Goal: Information Seeking & Learning: Learn about a topic

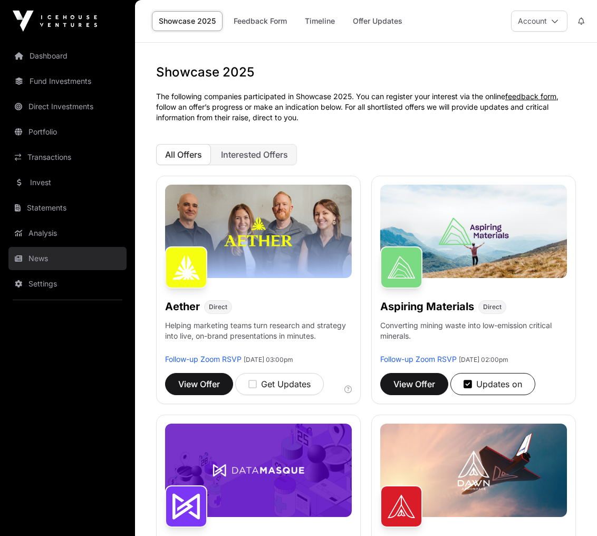
click at [57, 260] on link "News" at bounding box center [67, 258] width 118 height 23
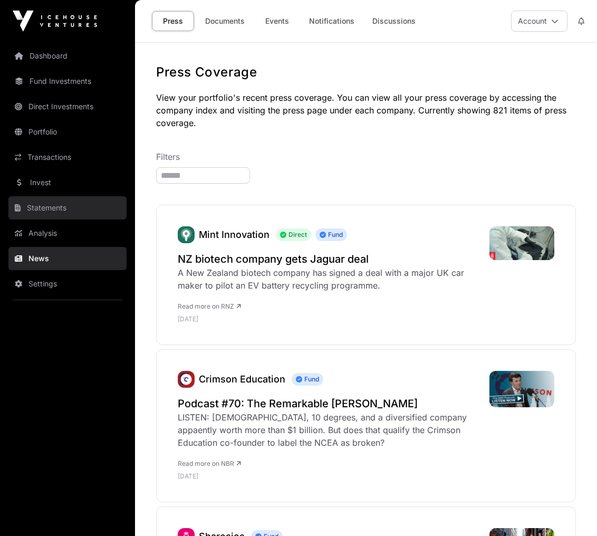
click at [59, 210] on link "Statements" at bounding box center [67, 207] width 118 height 23
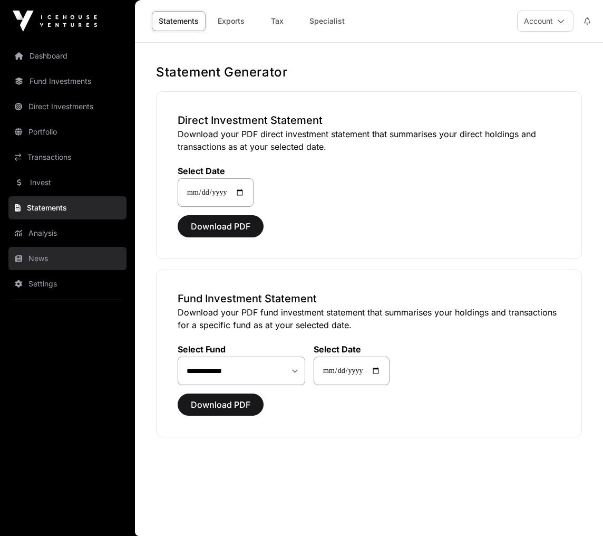
click at [55, 259] on link "News" at bounding box center [67, 258] width 118 height 23
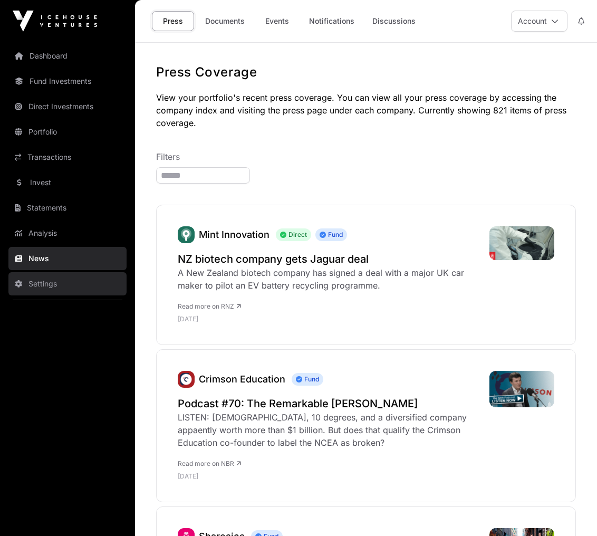
click at [53, 279] on link "Settings" at bounding box center [67, 283] width 118 height 23
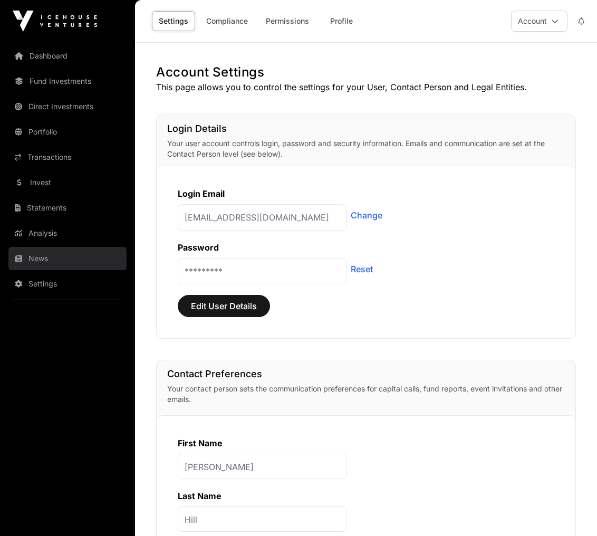
click at [53, 267] on link "News" at bounding box center [67, 258] width 118 height 23
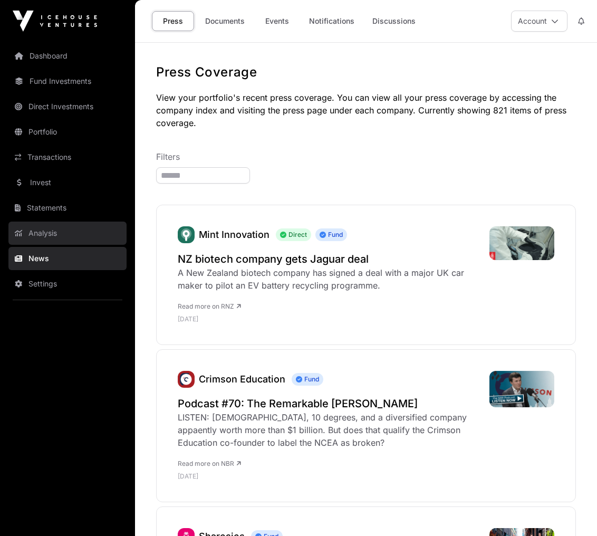
click at [59, 234] on link "Analysis" at bounding box center [67, 232] width 118 height 23
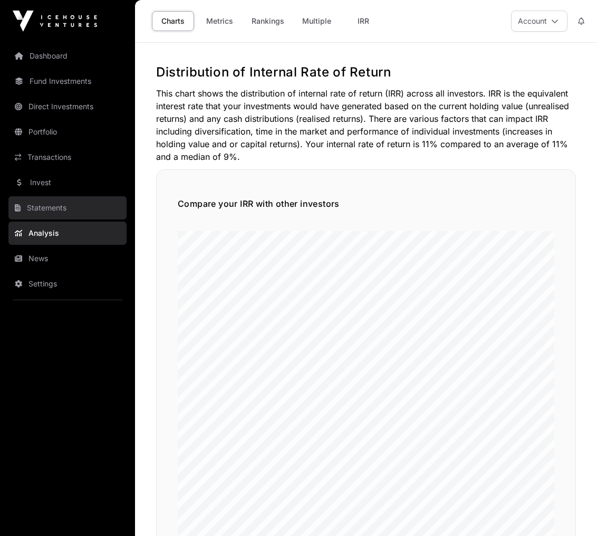
click at [59, 207] on link "Statements" at bounding box center [67, 207] width 118 height 23
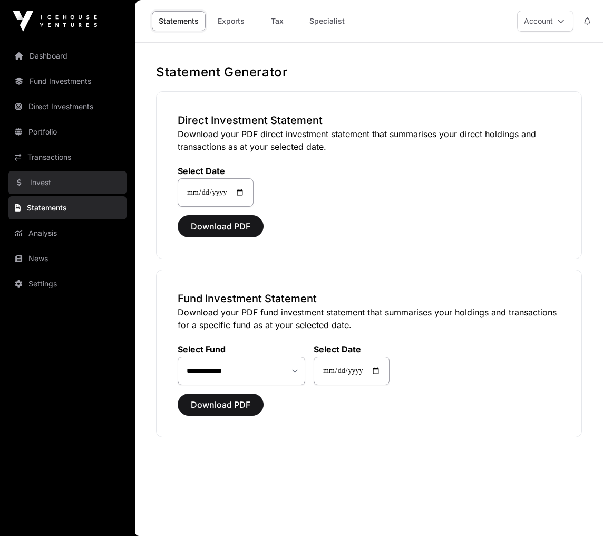
click at [60, 175] on link "Invest" at bounding box center [67, 182] width 118 height 23
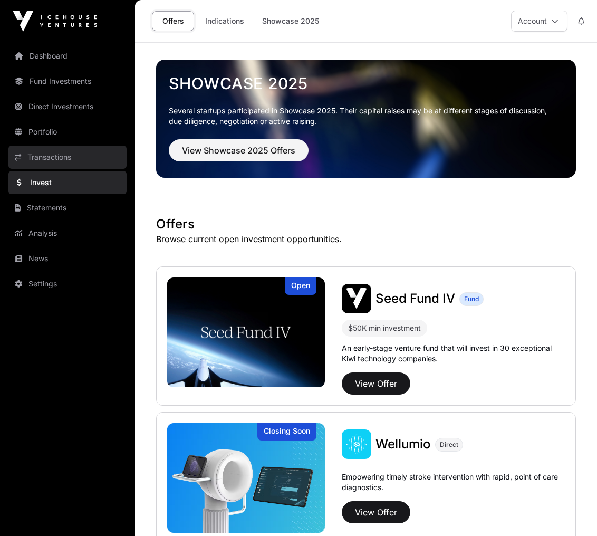
click at [60, 163] on link "Transactions" at bounding box center [67, 156] width 118 height 23
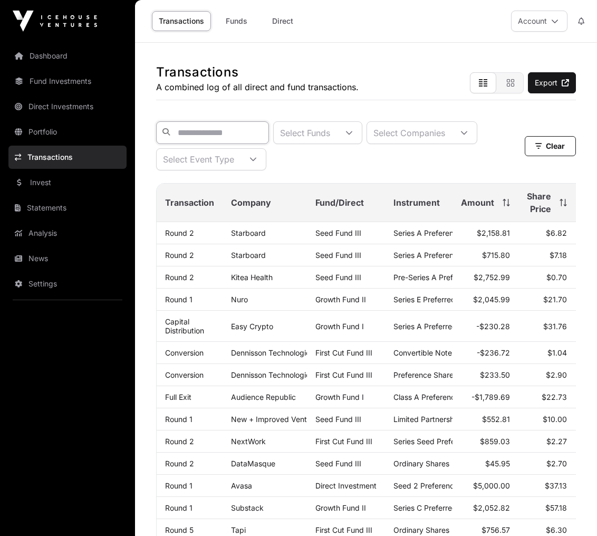
click at [227, 134] on input "text" at bounding box center [212, 132] width 113 height 23
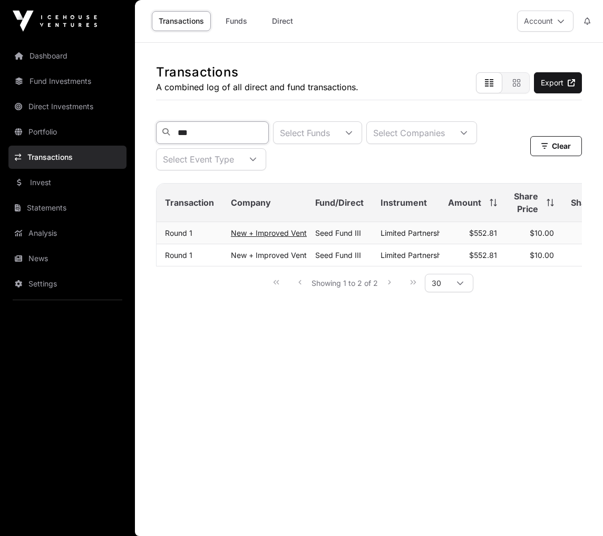
type input "***"
click at [279, 237] on link "New + Improved Ventures" at bounding box center [276, 232] width 91 height 9
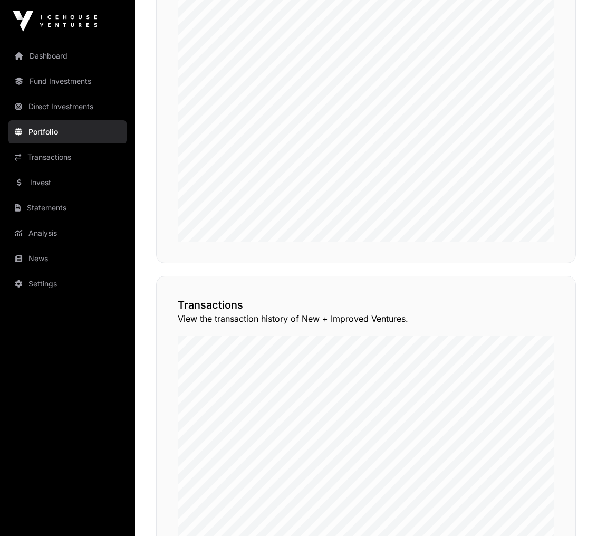
scroll to position [801, 0]
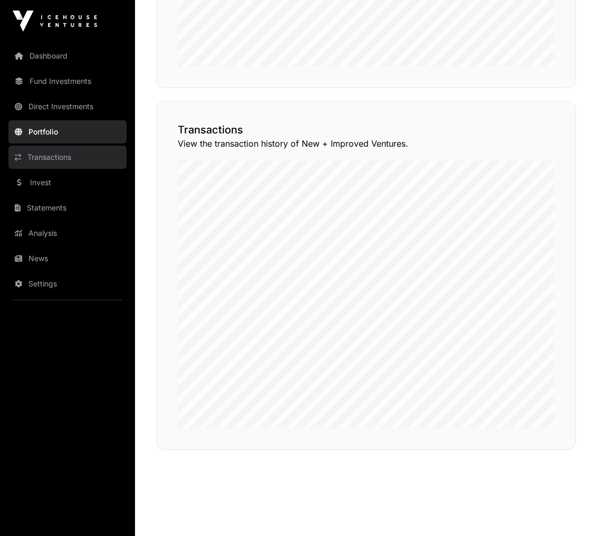
click at [54, 158] on link "Transactions" at bounding box center [67, 156] width 118 height 23
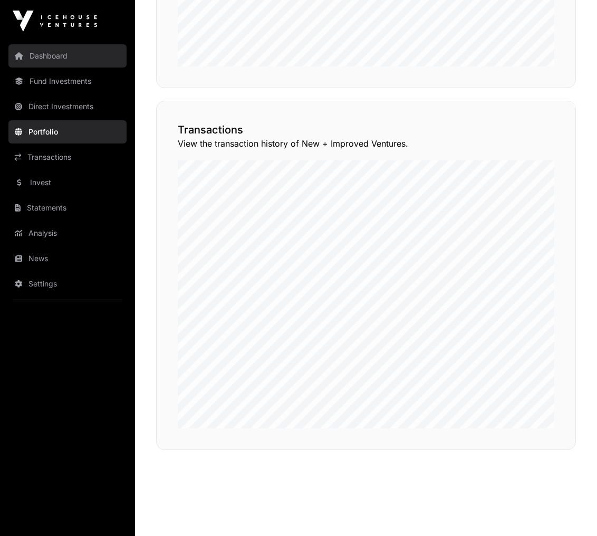
click at [47, 56] on link "Dashboard" at bounding box center [67, 55] width 118 height 23
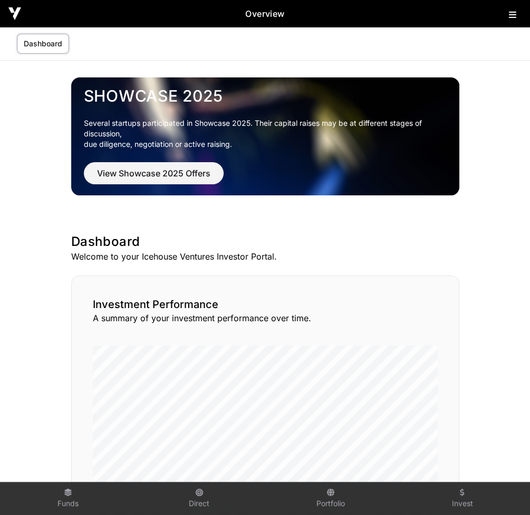
click at [516, 12] on button at bounding box center [515, 12] width 13 height 13
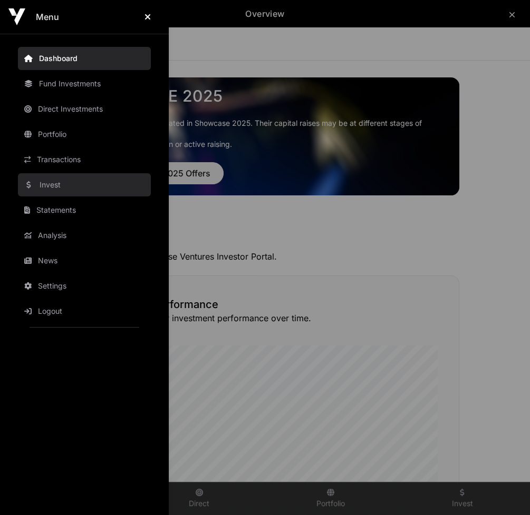
click at [64, 184] on link "Invest" at bounding box center [84, 184] width 133 height 23
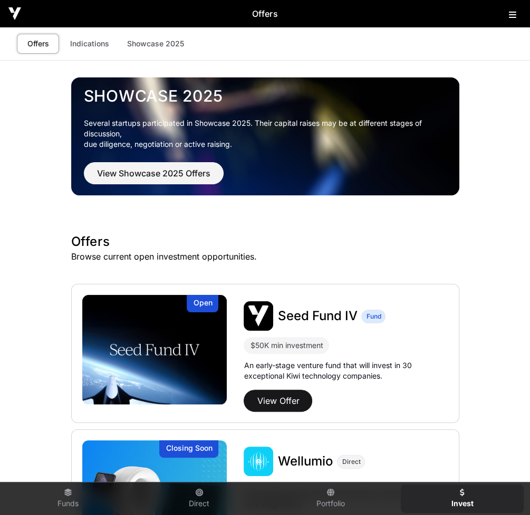
click at [180, 158] on div "Showcase 2025 Several startups participated in Showcase 2025. Their capital rai…" at bounding box center [265, 135] width 371 height 103
click at [181, 171] on span "View Showcase 2025 Offers" at bounding box center [153, 173] width 113 height 13
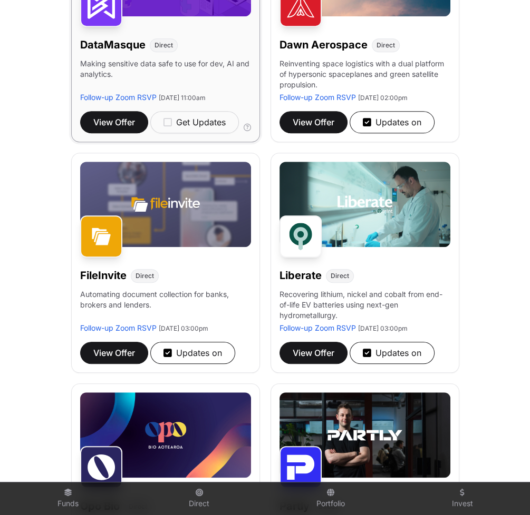
scroll to position [506, 0]
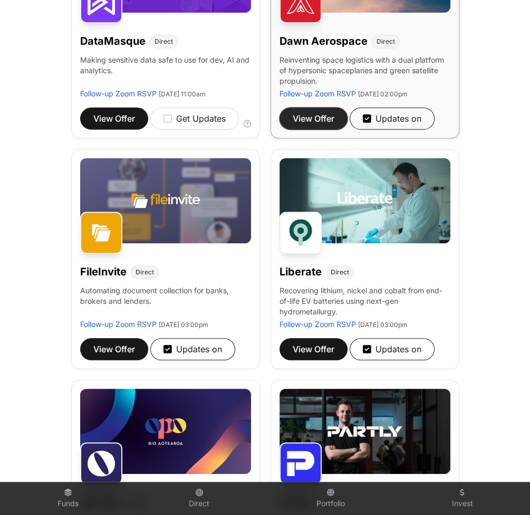
click at [331, 123] on span "View Offer" at bounding box center [314, 118] width 42 height 13
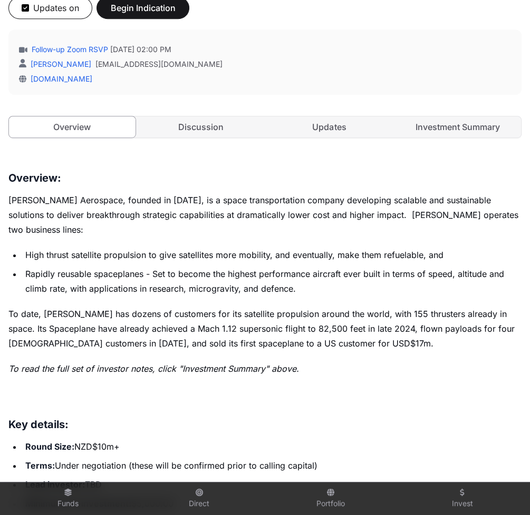
scroll to position [379, 0]
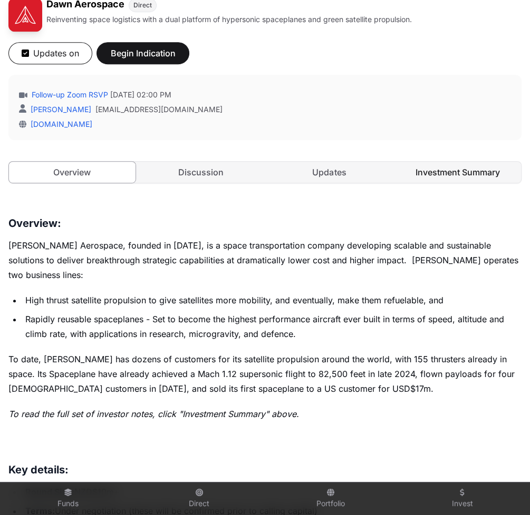
click at [472, 164] on link "Investment Summary" at bounding box center [457, 172] width 126 height 21
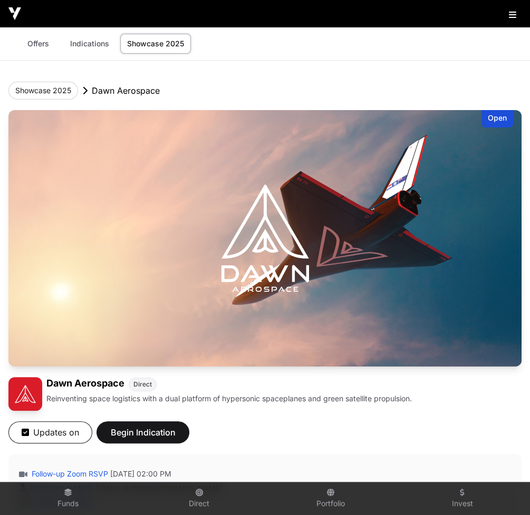
drag, startPoint x: 506, startPoint y: 14, endPoint x: 427, endPoint y: 11, distance: 78.6
click at [427, 11] on div at bounding box center [265, 13] width 530 height 27
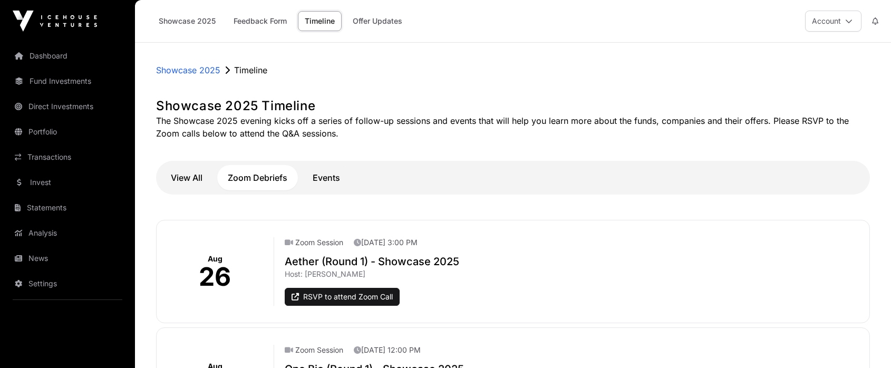
scroll to position [25, 0]
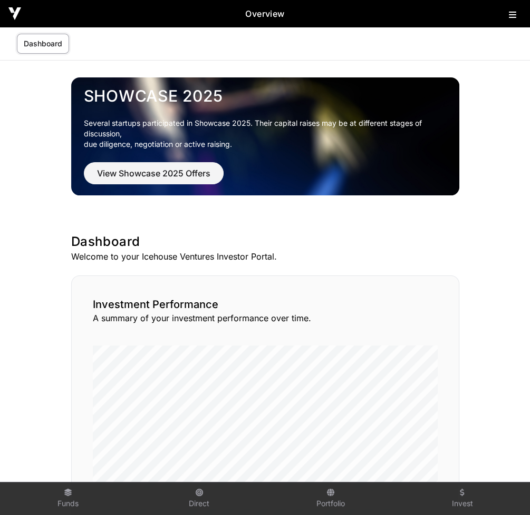
click at [44, 53] on div "Dashboard" at bounding box center [40, 43] width 69 height 33
click at [41, 44] on link "Dashboard" at bounding box center [43, 44] width 52 height 20
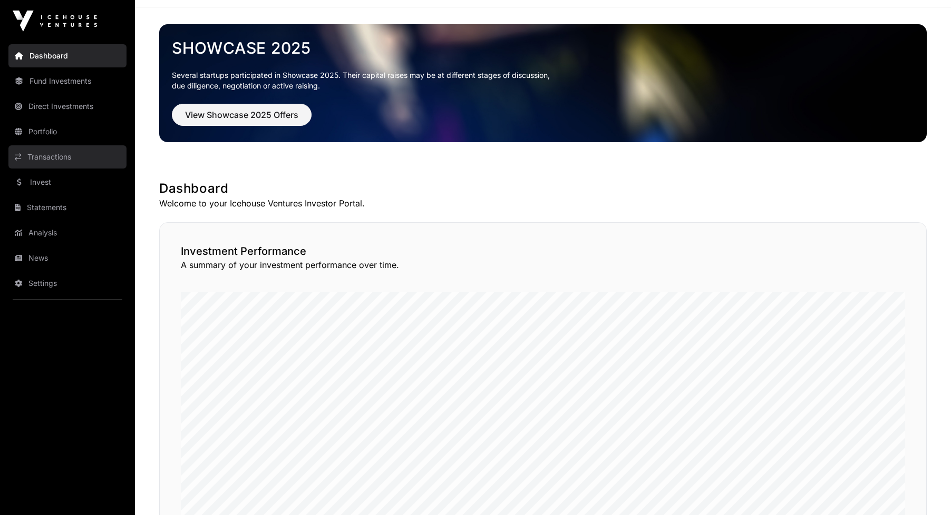
scroll to position [37, 0]
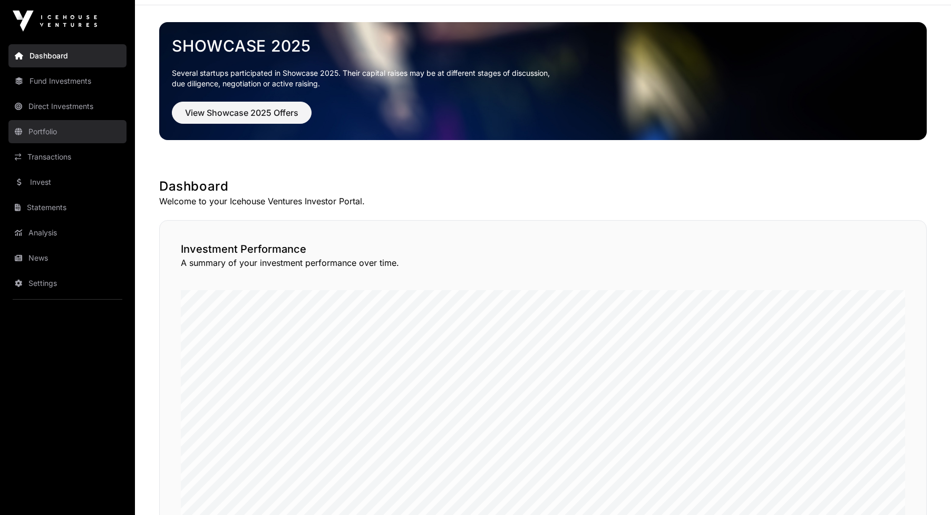
click at [47, 133] on link "Portfolio" at bounding box center [67, 131] width 118 height 23
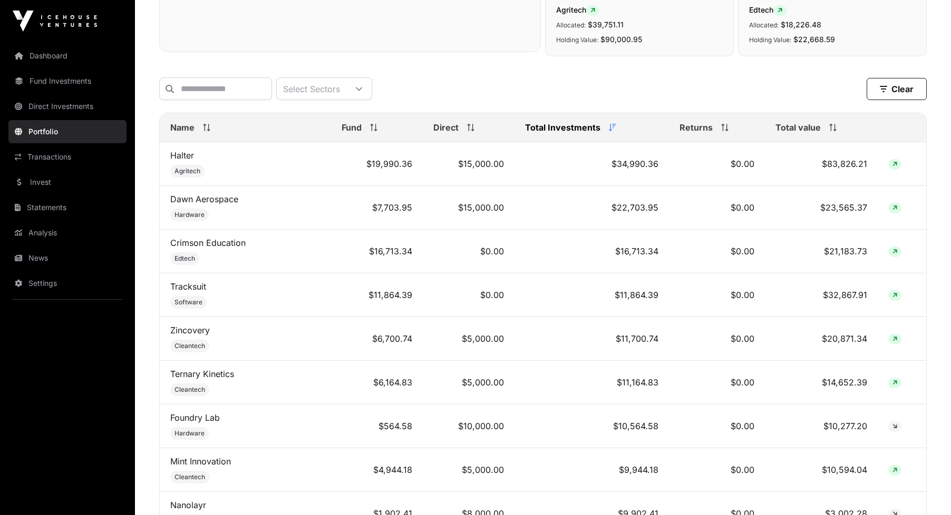
scroll to position [401, 0]
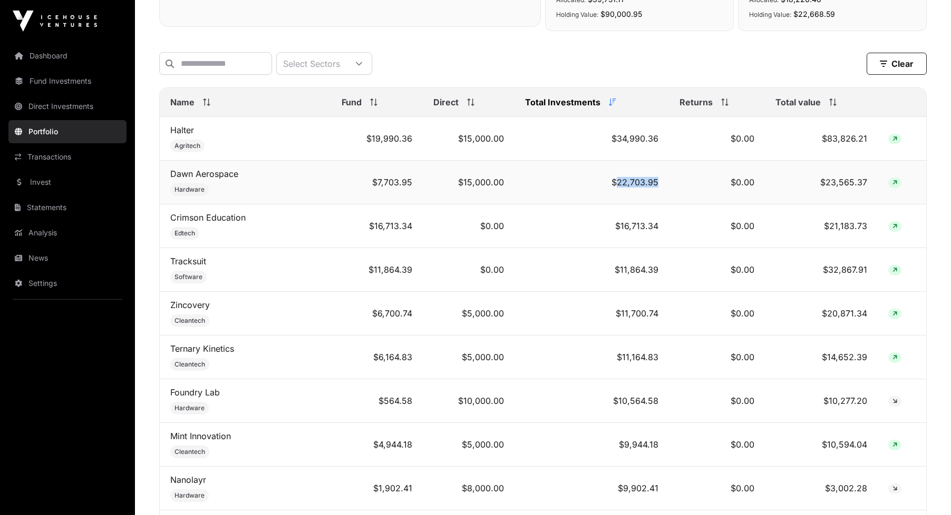
drag, startPoint x: 616, startPoint y: 186, endPoint x: 675, endPoint y: 186, distance: 59.0
click at [529, 186] on tr "[PERSON_NAME] Aerospace Hardware $7,703.95 $15,000.00 $22,703.95 $0.00 $23,565.…" at bounding box center [543, 183] width 766 height 44
click at [179, 176] on link "Dawn Aerospace" at bounding box center [204, 174] width 68 height 11
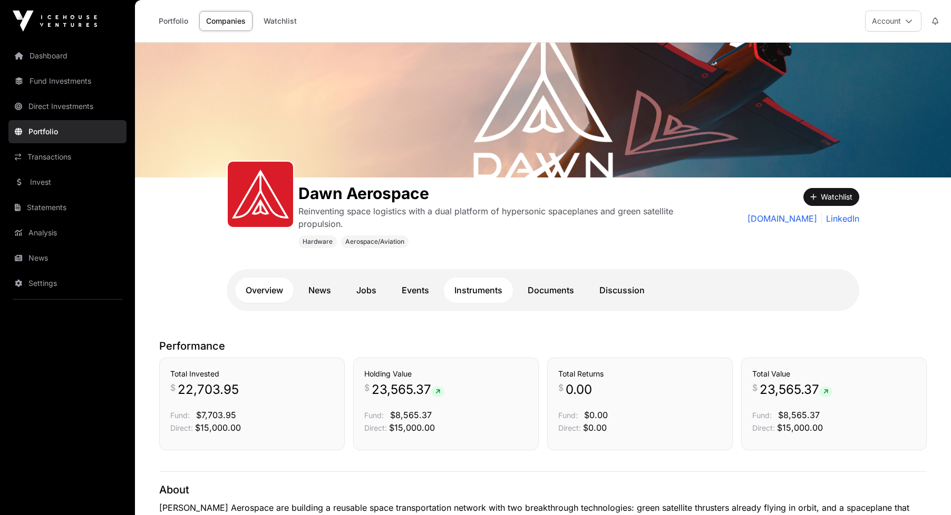
click at [491, 295] on link "Instruments" at bounding box center [478, 290] width 69 height 25
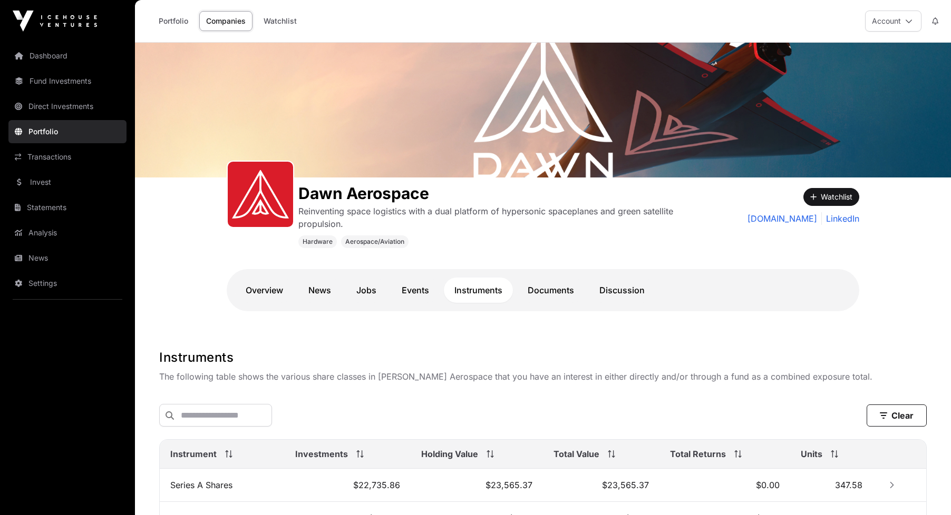
scroll to position [143, 0]
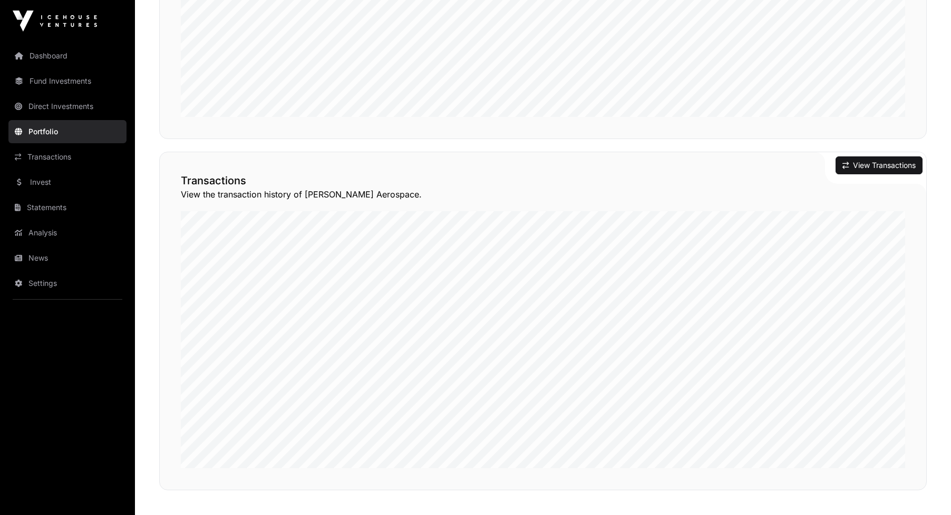
scroll to position [759, 0]
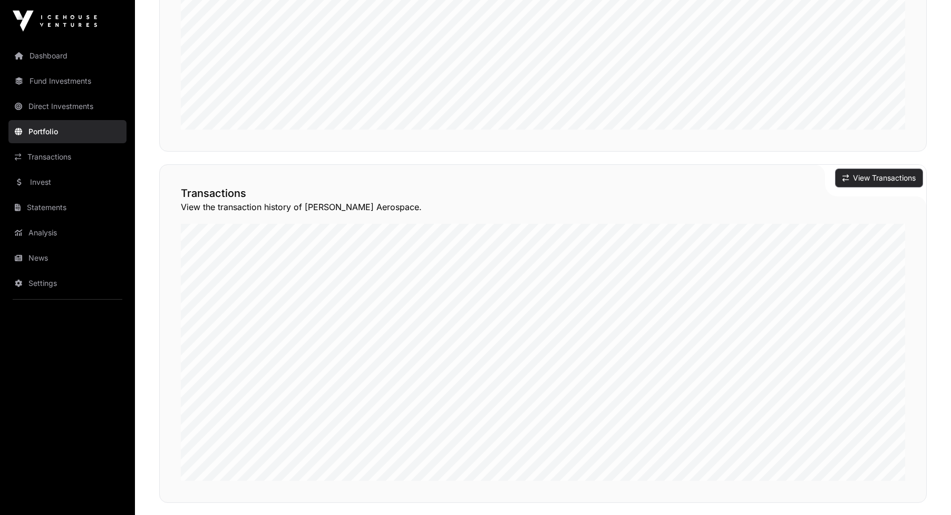
click at [529, 174] on button "View Transactions" at bounding box center [878, 178] width 87 height 18
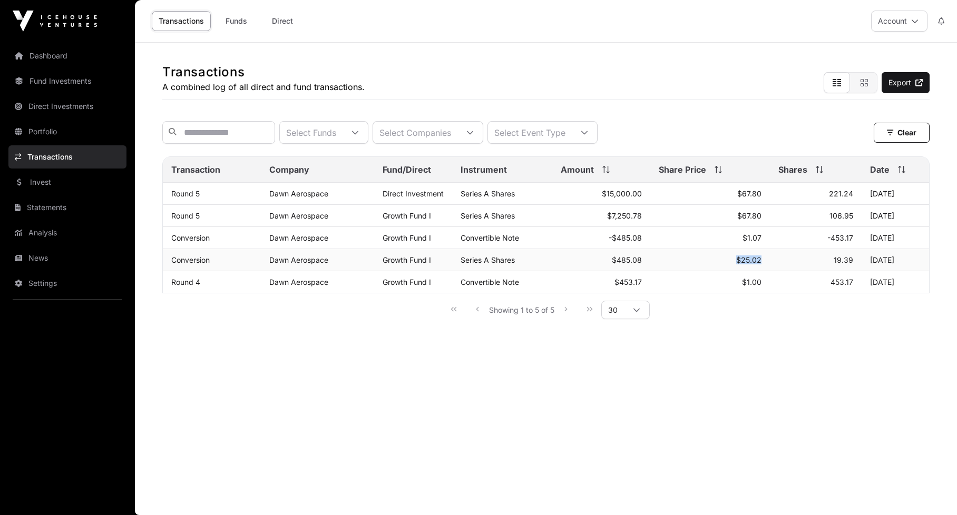
drag, startPoint x: 765, startPoint y: 266, endPoint x: 736, endPoint y: 266, distance: 28.5
click at [529, 266] on td "$25.02" at bounding box center [709, 260] width 119 height 22
